Goal: Task Accomplishment & Management: Manage account settings

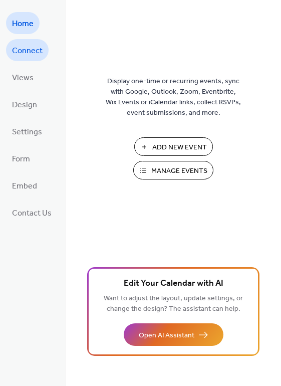
click at [17, 54] on span "Connect" at bounding box center [27, 51] width 31 height 16
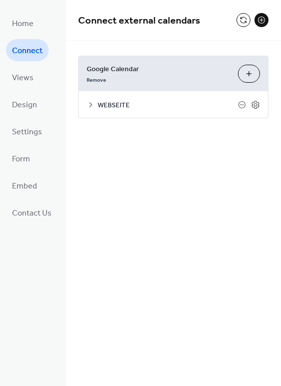
click at [88, 106] on icon at bounding box center [91, 105] width 8 height 8
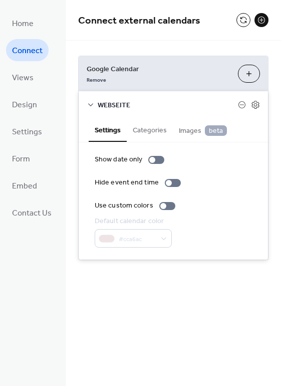
click at [88, 105] on icon at bounding box center [91, 105] width 8 height 8
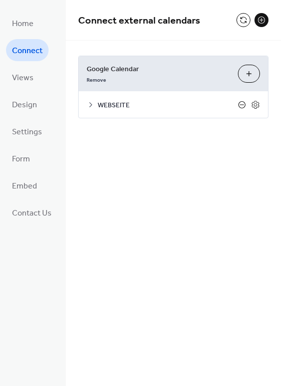
click at [241, 106] on icon at bounding box center [242, 105] width 8 height 8
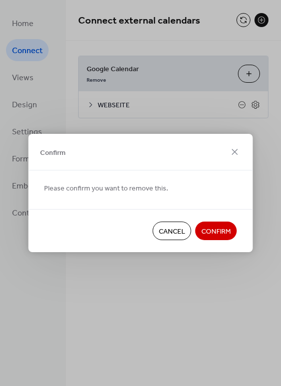
click at [206, 231] on span "Confirm" at bounding box center [216, 231] width 30 height 11
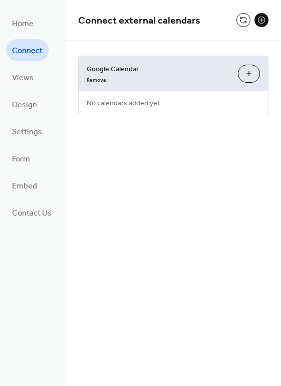
click at [247, 76] on button "Choose Calendars" at bounding box center [249, 74] width 22 height 18
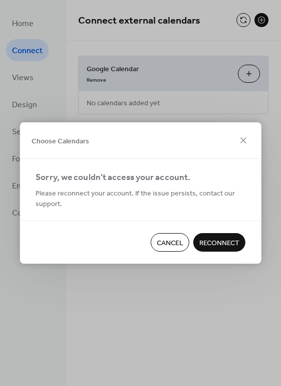
click at [175, 245] on span "Cancel" at bounding box center [170, 243] width 27 height 11
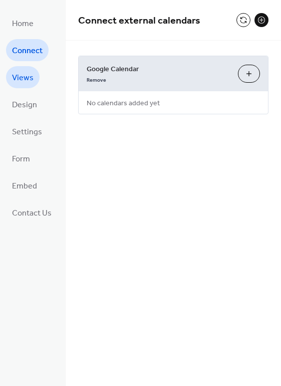
click at [25, 83] on span "Views" at bounding box center [23, 78] width 22 height 16
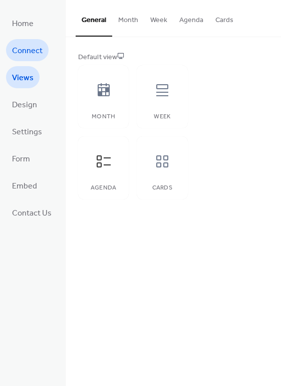
click at [23, 59] on link "Connect" at bounding box center [27, 50] width 43 height 22
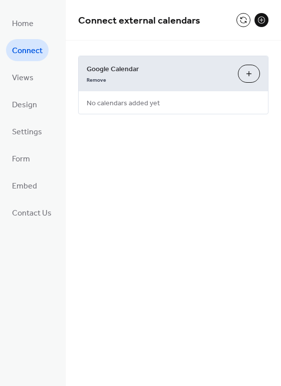
click at [244, 76] on button "Choose Calendars" at bounding box center [249, 74] width 22 height 18
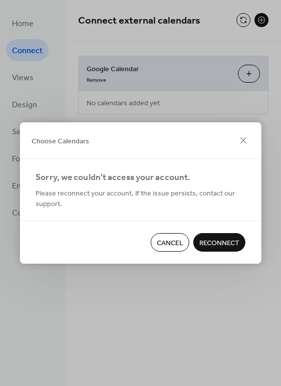
click at [221, 246] on span "Reconnect" at bounding box center [219, 243] width 40 height 11
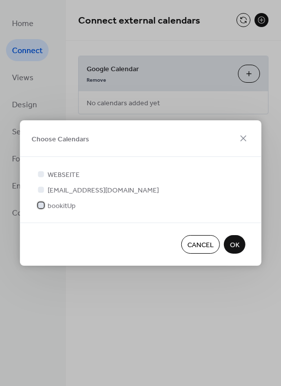
click at [41, 207] on div at bounding box center [41, 205] width 6 height 6
click at [235, 246] on span "OK" at bounding box center [235, 245] width 10 height 11
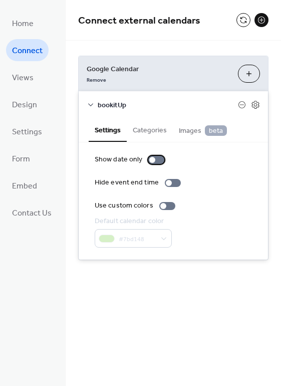
click at [153, 158] on div at bounding box center [152, 160] width 6 height 6
click at [154, 159] on div at bounding box center [156, 160] width 16 height 8
click at [169, 182] on div at bounding box center [173, 183] width 16 height 8
click at [190, 129] on span "Images beta" at bounding box center [203, 130] width 48 height 11
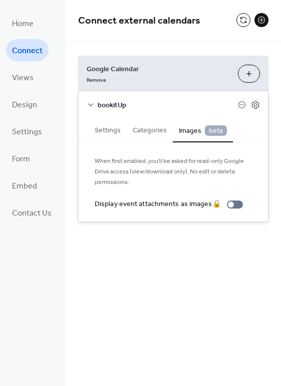
click at [111, 129] on button "Settings" at bounding box center [108, 129] width 38 height 23
